Goal: Transaction & Acquisition: Book appointment/travel/reservation

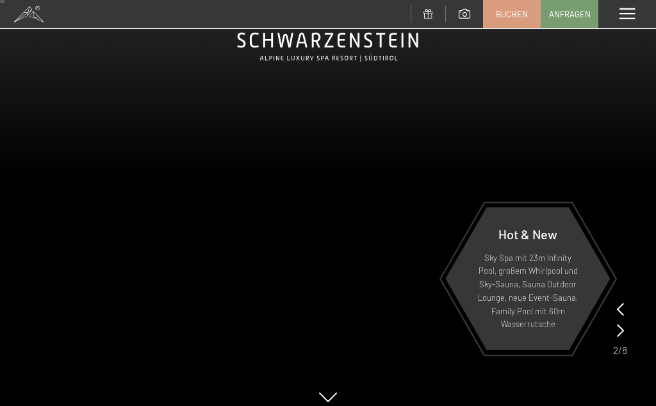
scroll to position [46, 0]
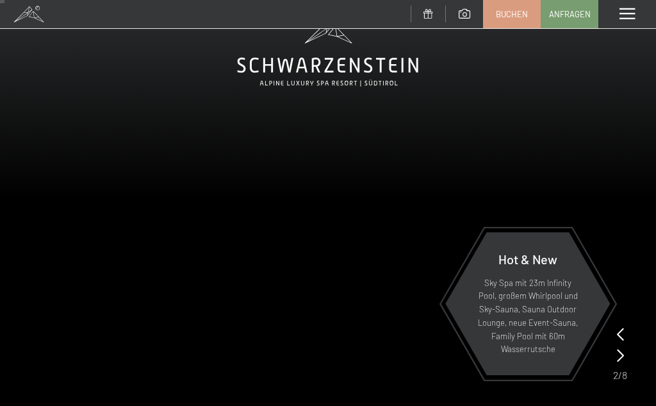
click at [504, 14] on span "Buchen" at bounding box center [512, 14] width 32 height 12
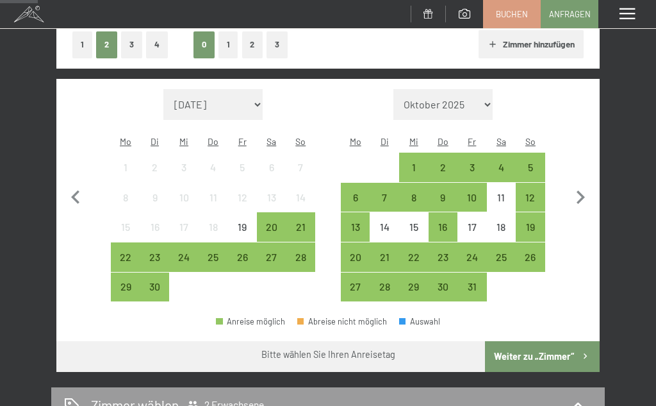
scroll to position [265, 0]
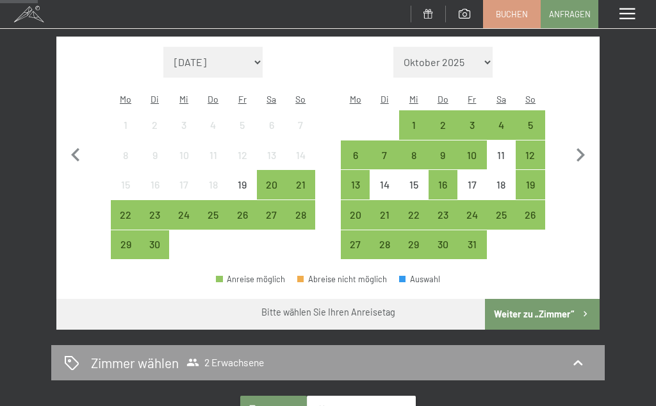
click at [188, 210] on div "24" at bounding box center [183, 223] width 27 height 27
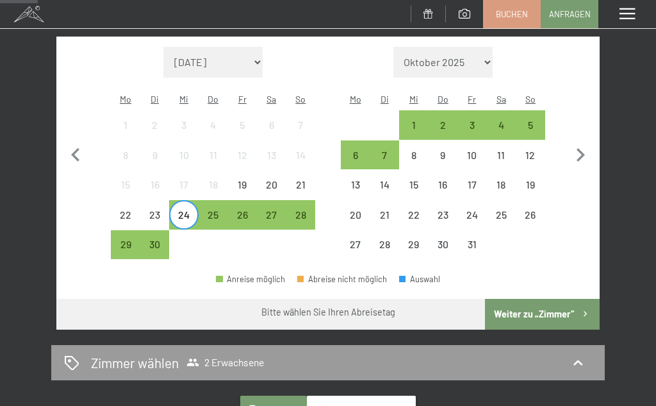
click at [504, 120] on div "4" at bounding box center [501, 133] width 27 height 27
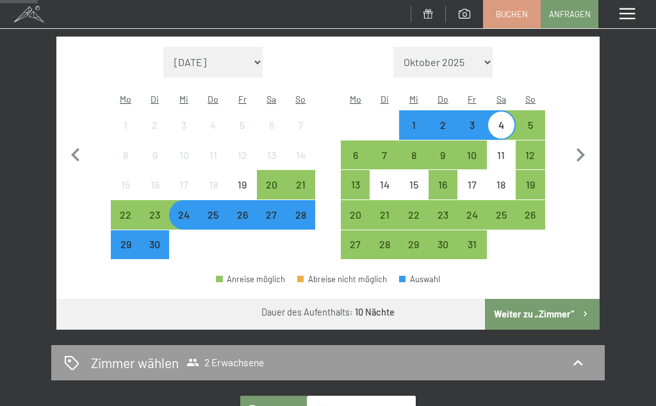
click at [557, 318] on button "Weiter zu „Zimmer“" at bounding box center [542, 314] width 115 height 31
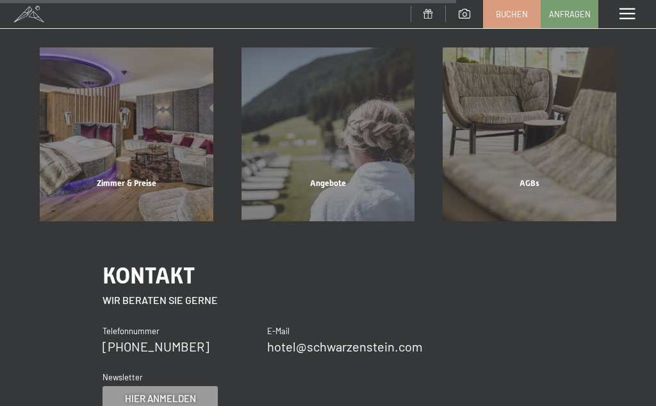
scroll to position [884, 0]
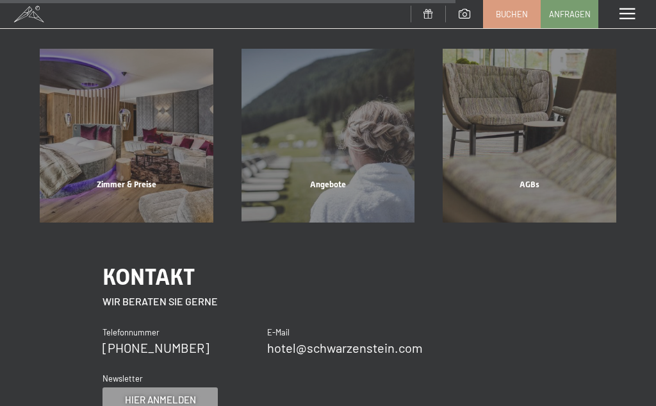
click at [107, 185] on div "Zimmer & Preise Mehr erfahren" at bounding box center [127, 136] width 202 height 174
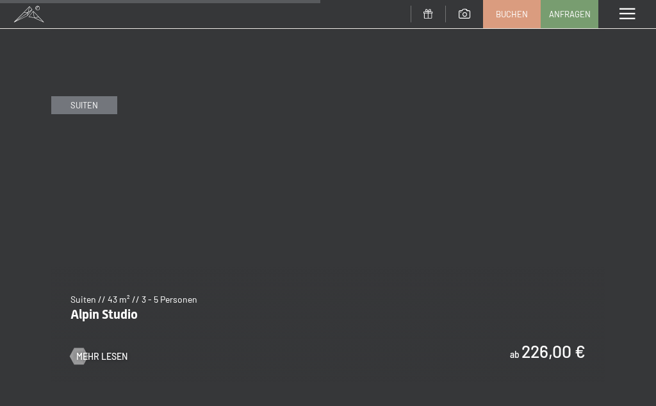
scroll to position [2968, 0]
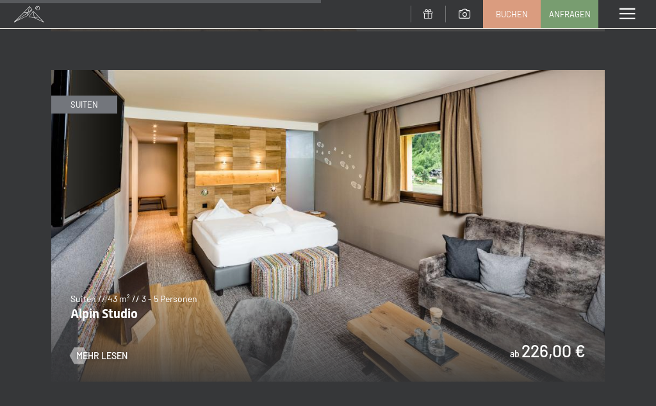
click at [591, 370] on img at bounding box center [328, 225] width 554 height 311
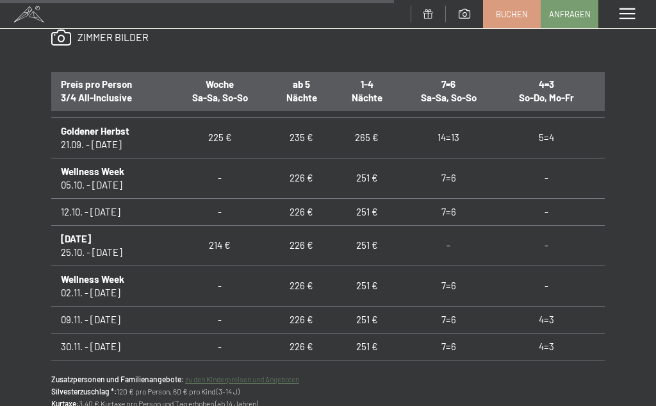
scroll to position [1171, 0]
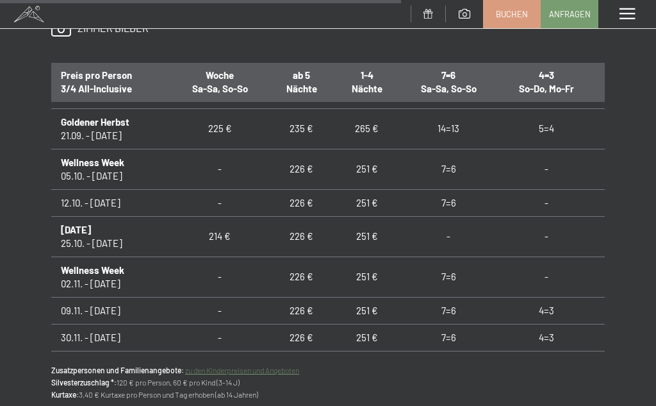
click at [103, 131] on td "Goldener Herbst 21.09. - 05.10.25" at bounding box center [111, 128] width 120 height 40
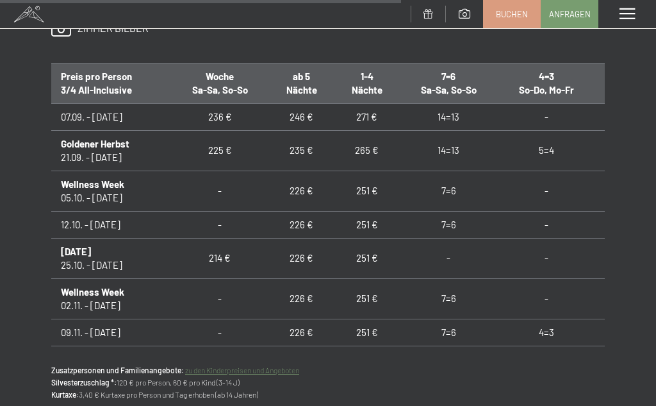
scroll to position [0, 0]
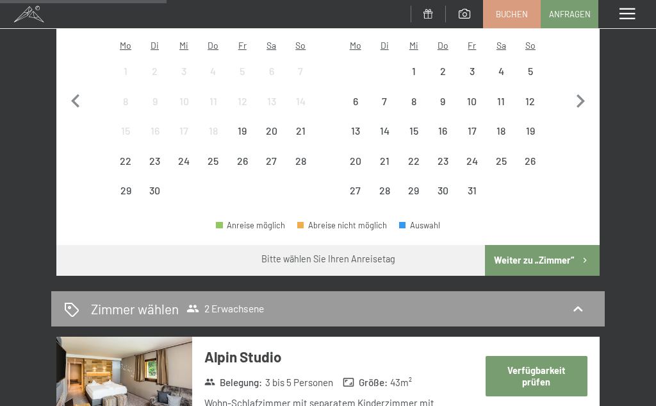
scroll to position [335, 0]
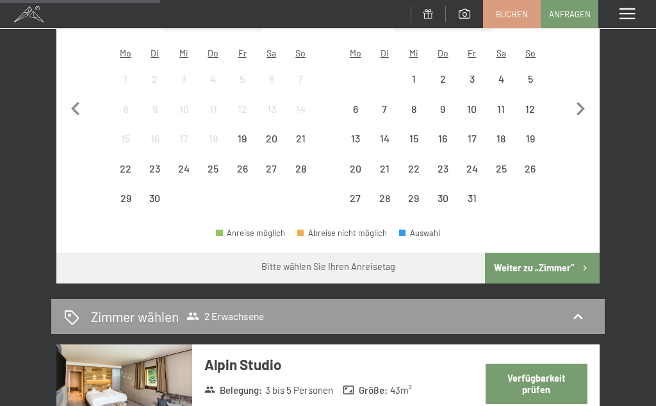
click at [182, 163] on div "24" at bounding box center [183, 176] width 27 height 27
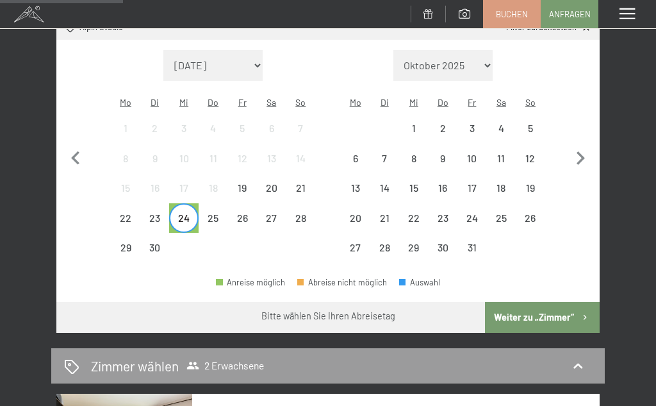
scroll to position [174, 0]
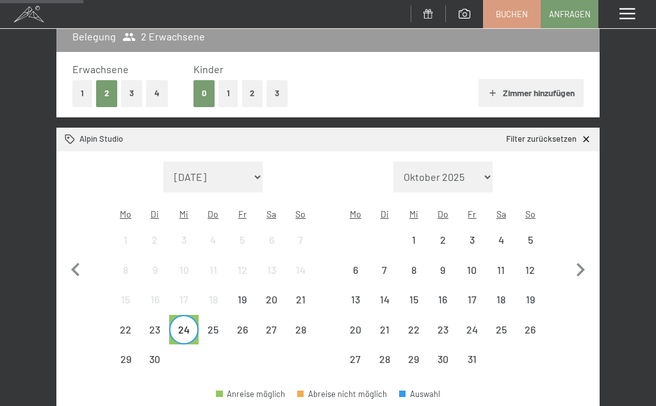
click at [499, 236] on div "4" at bounding box center [501, 248] width 27 height 27
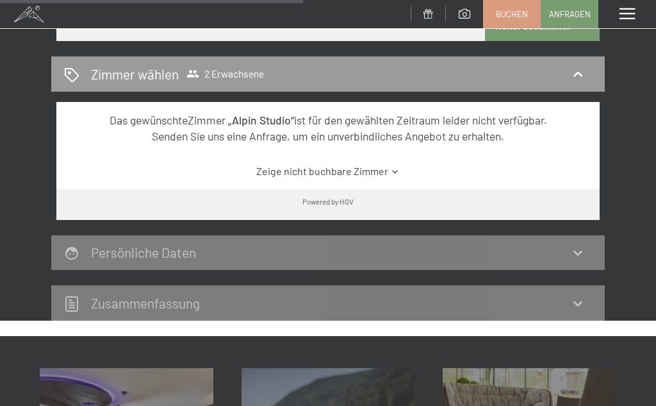
scroll to position [599, 0]
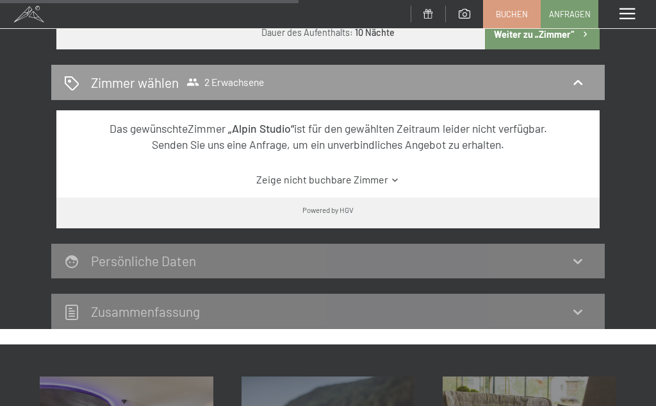
click at [342, 244] on div "Persönliche Daten" at bounding box center [328, 261] width 554 height 35
click at [330, 175] on link "Zeige nicht buchbare Zimmer" at bounding box center [327, 179] width 511 height 14
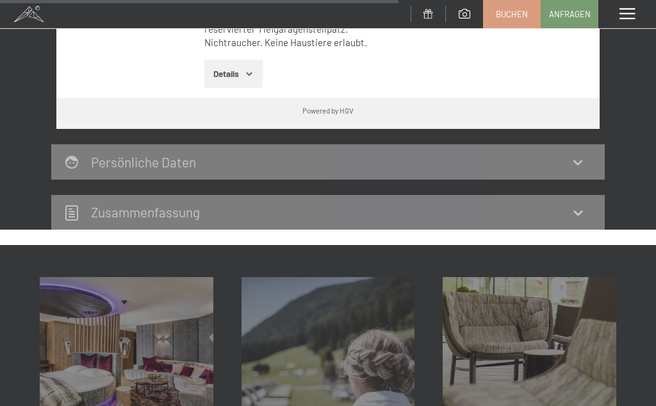
scroll to position [948, 0]
